Goal: Transaction & Acquisition: Purchase product/service

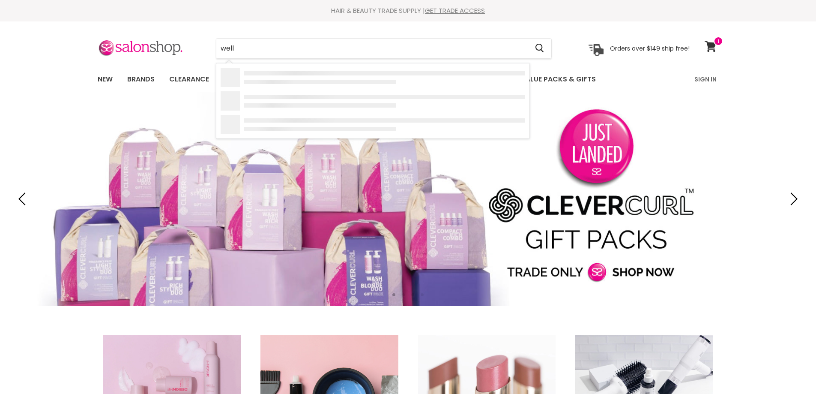
type input "wella"
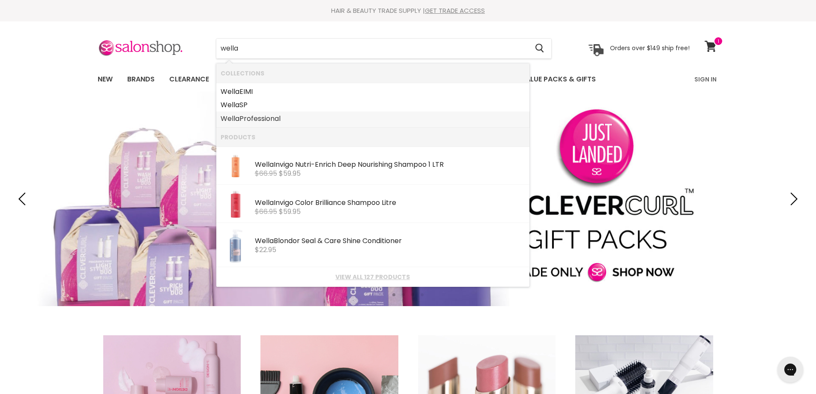
click at [281, 121] on link "Wella Professional" at bounding box center [373, 119] width 305 height 14
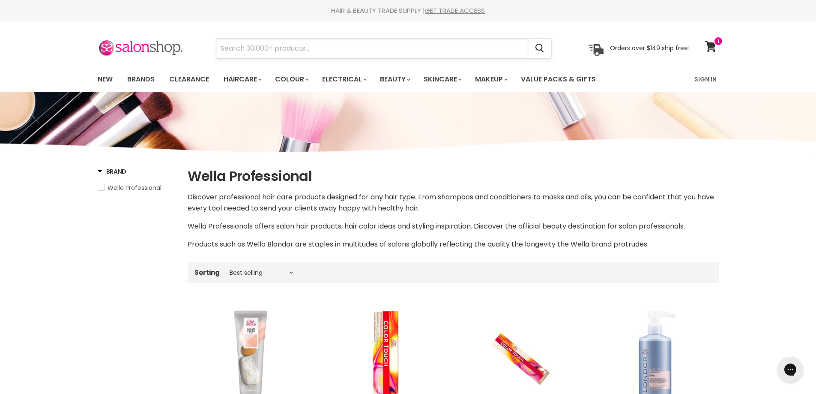
click at [320, 57] on input "Search" at bounding box center [372, 49] width 312 height 20
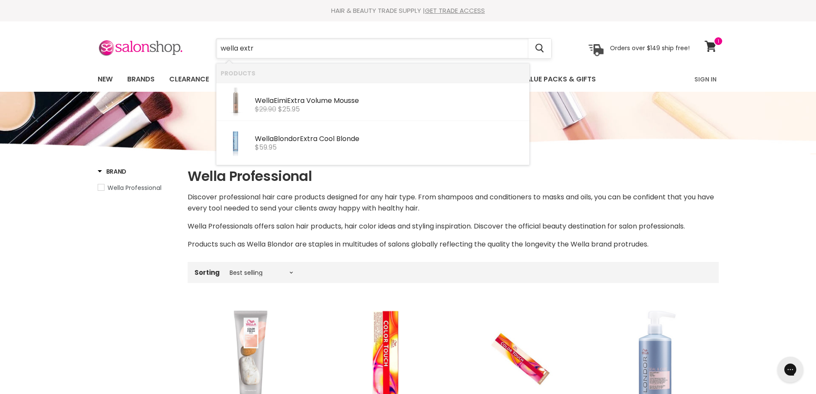
type input "wella extra"
click at [305, 102] on b "Extra" at bounding box center [296, 101] width 18 height 10
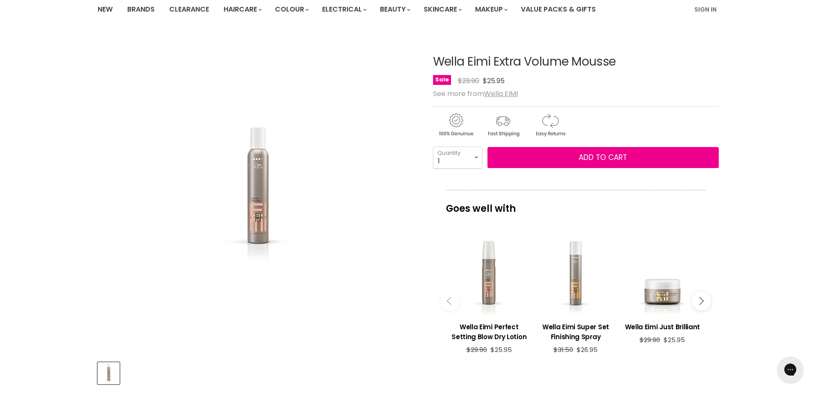
scroll to position [43, 0]
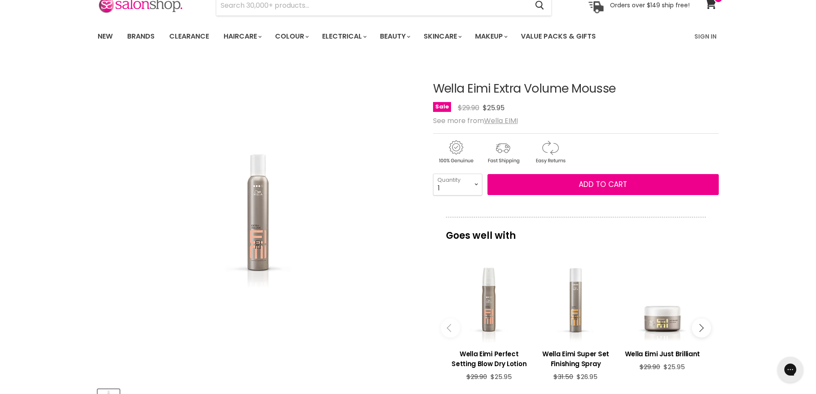
click at [260, 218] on img "Wella Eimi Extra Volume Mousse image. Click or Scroll to Zoom." at bounding box center [257, 220] width 137 height 137
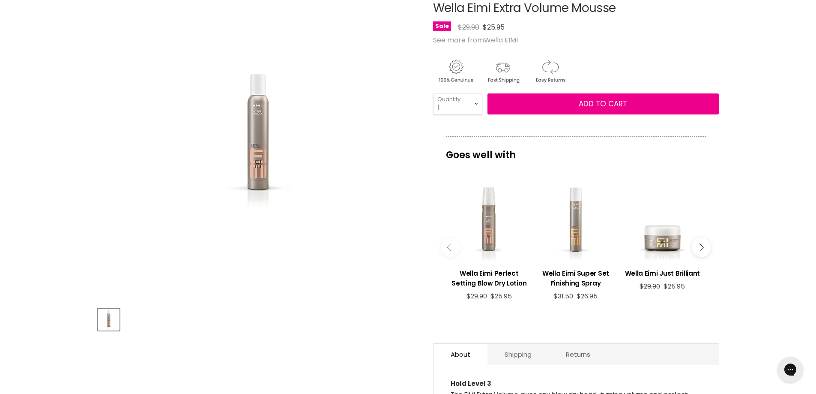
scroll to position [129, 0]
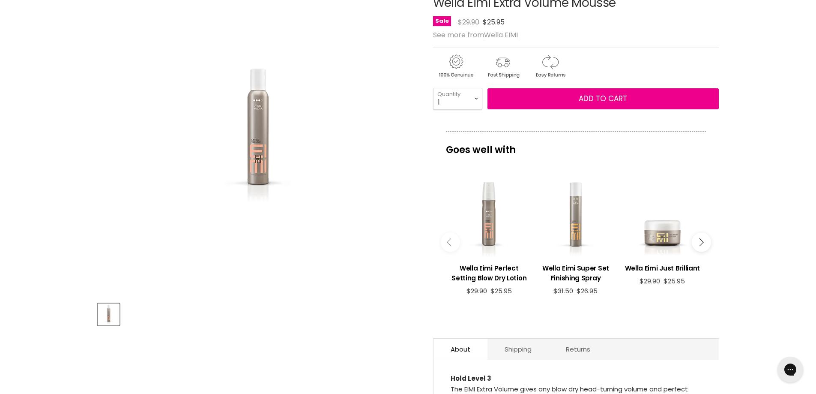
click at [347, 220] on div "Click or scroll to zoom Tap or pinch to zoom" at bounding box center [258, 135] width 320 height 320
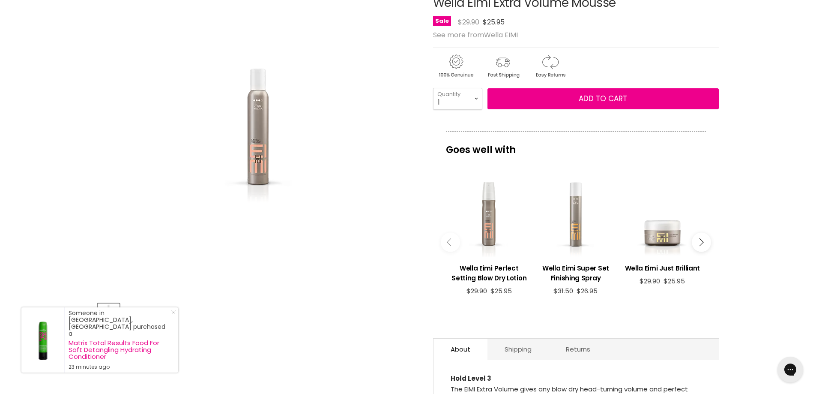
scroll to position [43, 0]
